Goal: Check status: Check status

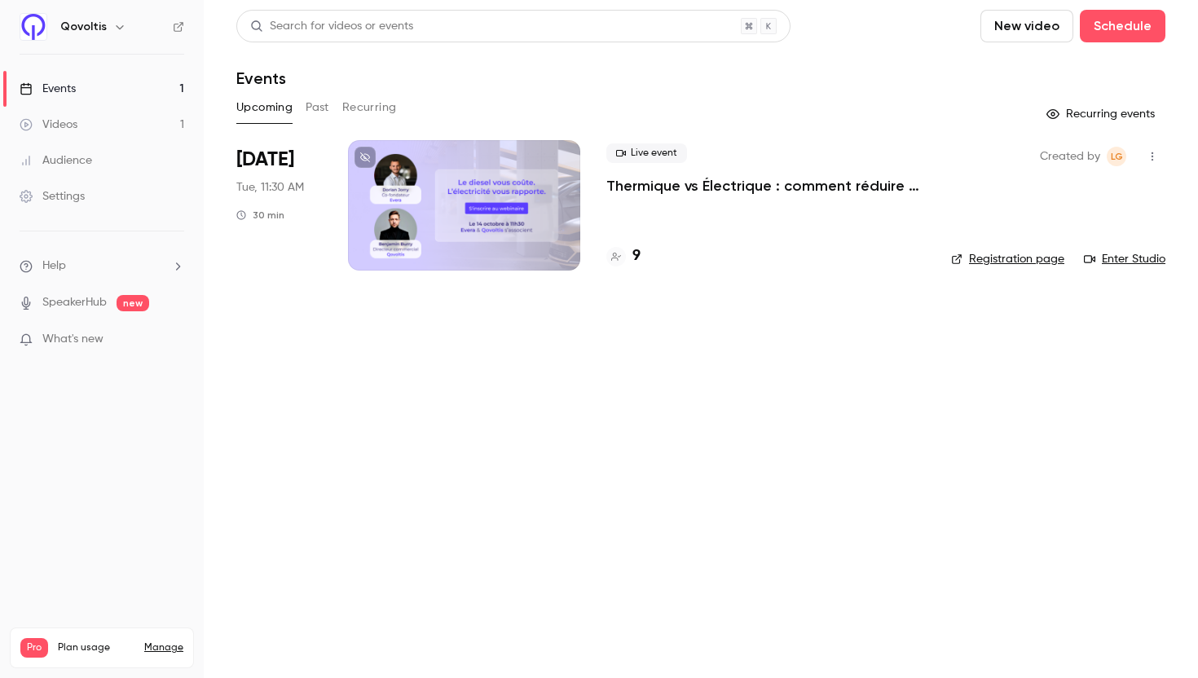
click at [726, 180] on p "Thermique vs Électrique : comment réduire jusqu’à 40% le coût total de votre fl…" at bounding box center [765, 186] width 319 height 20
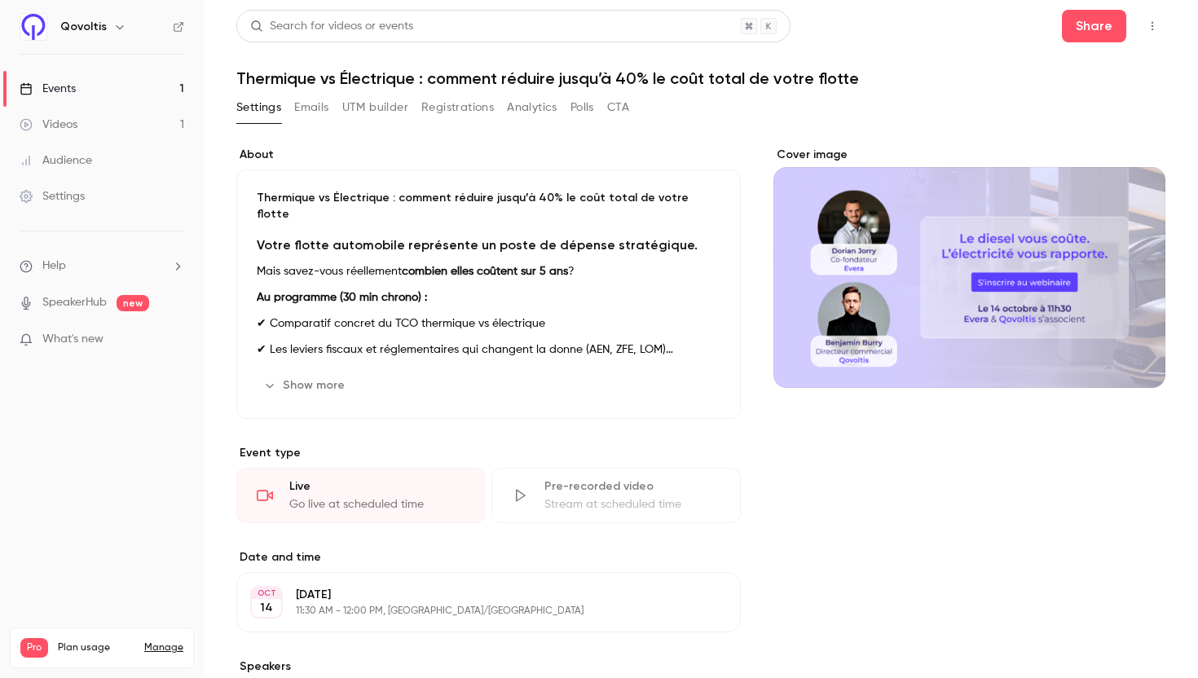
click at [453, 106] on button "Registrations" at bounding box center [457, 107] width 73 height 26
click at [933, 81] on h1 "Thermique vs Électrique : comment réduire jusqu’à 40% le coût total de votre fl…" at bounding box center [700, 78] width 929 height 20
